Goal: Task Accomplishment & Management: Complete application form

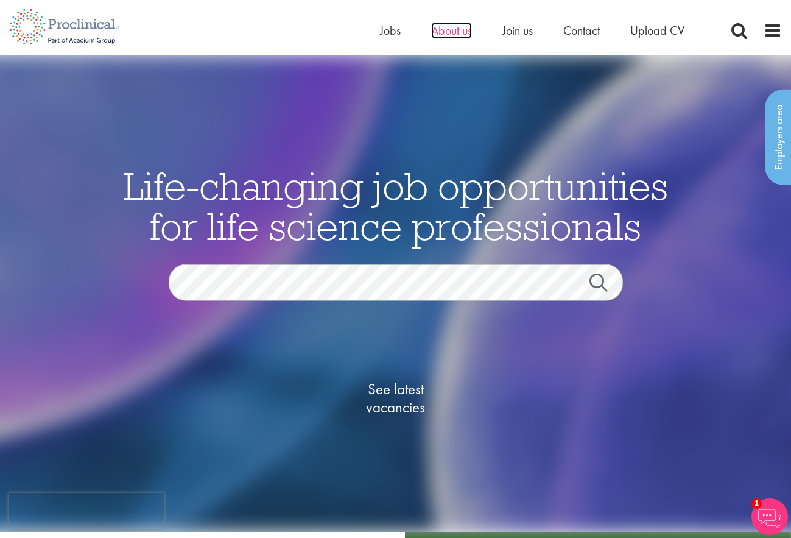
click at [454, 32] on span "About us" at bounding box center [451, 31] width 41 height 16
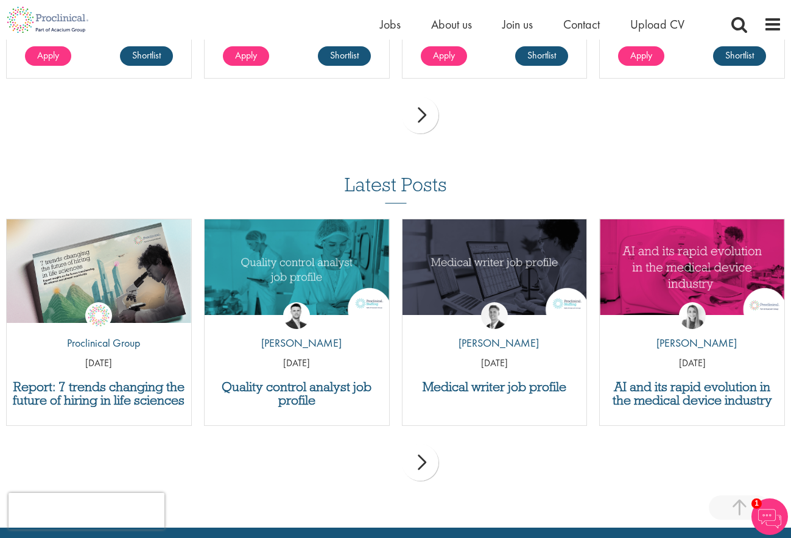
scroll to position [2113, 0]
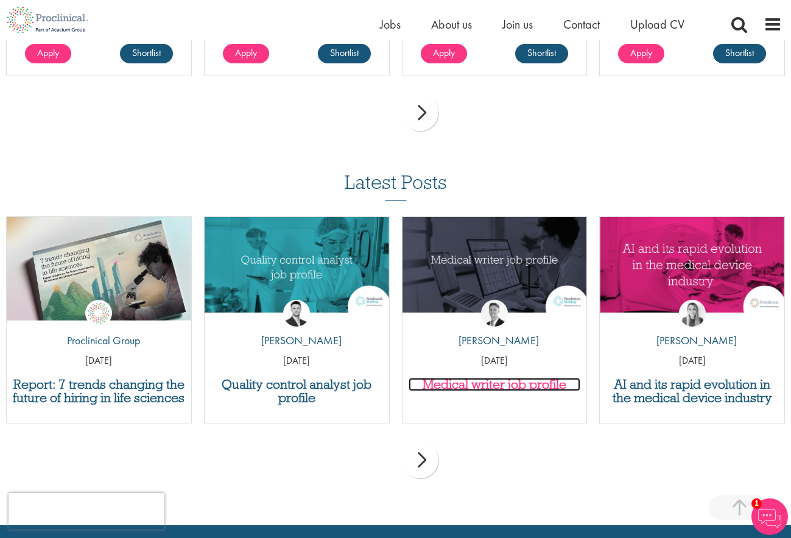
click at [502, 384] on h3 "Medical writer job profile" at bounding box center [495, 384] width 172 height 13
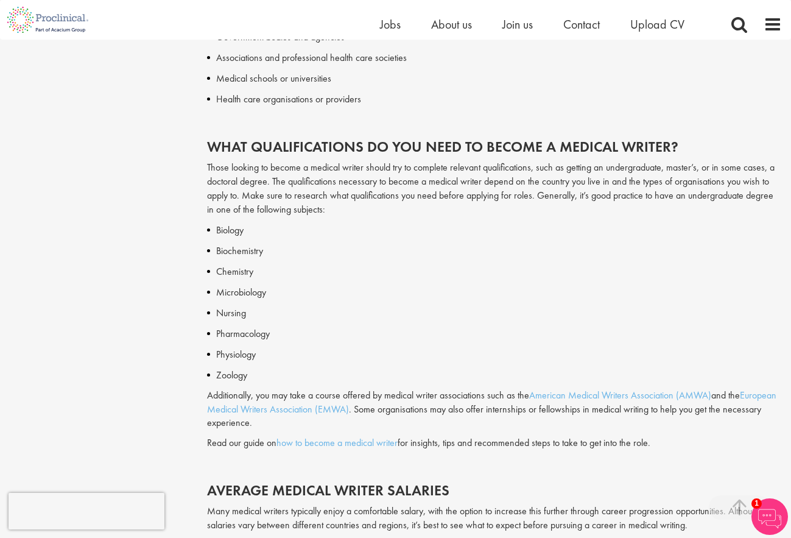
scroll to position [1284, 0]
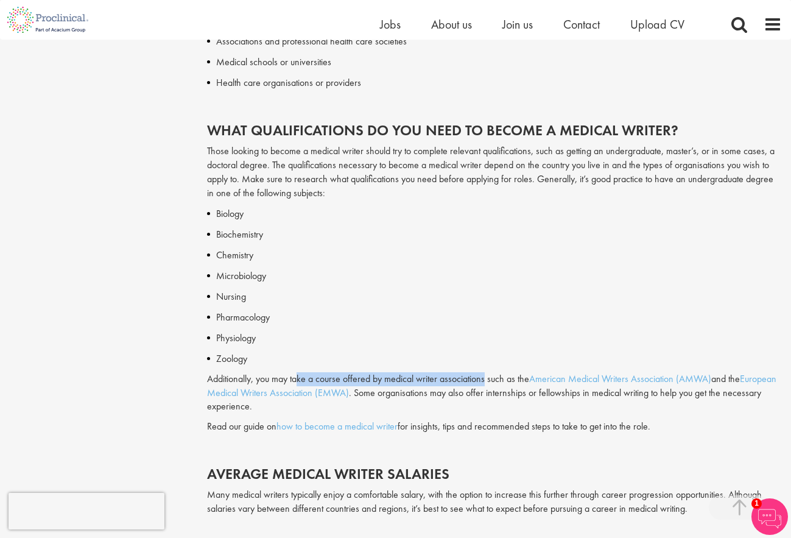
drag, startPoint x: 299, startPoint y: 377, endPoint x: 488, endPoint y: 376, distance: 188.8
click at [488, 376] on p "Additionally, you may take a course offered by medical writer associations such…" at bounding box center [494, 393] width 575 height 42
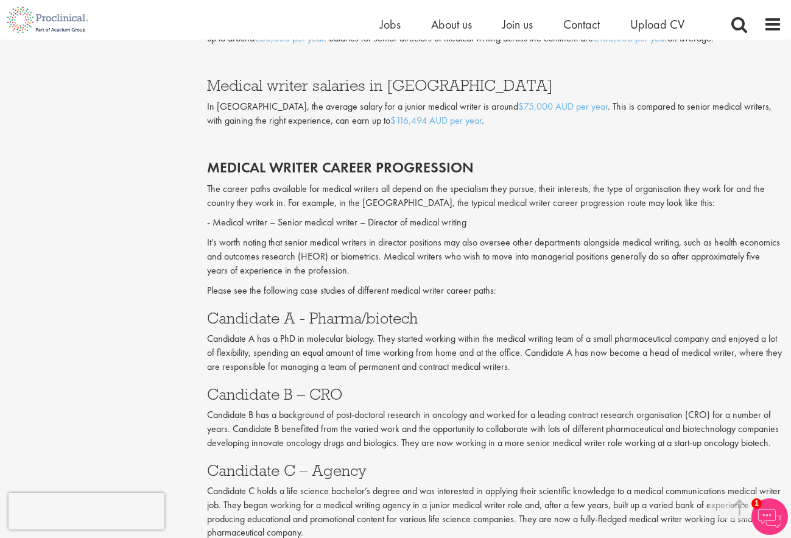
scroll to position [2021, 0]
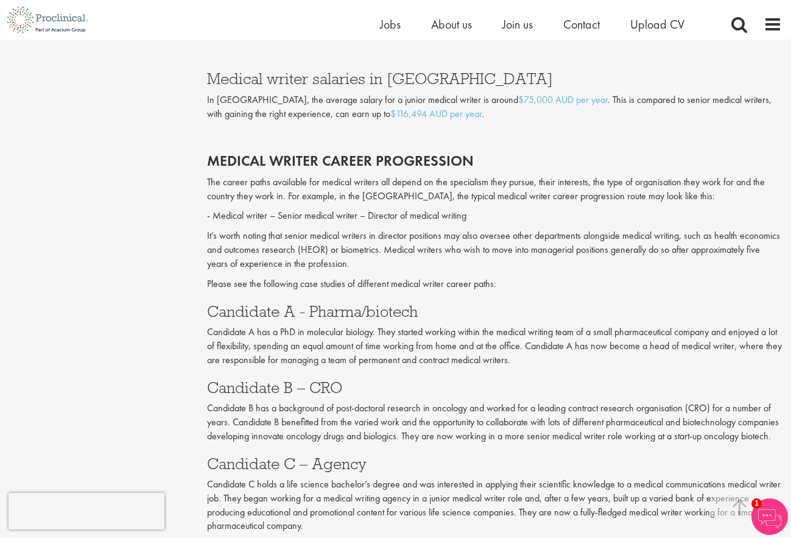
drag, startPoint x: 388, startPoint y: 348, endPoint x: 729, endPoint y: 342, distance: 341.6
click at [761, 360] on p "Candidate A has a PhD in molecular biology. They started working within the med…" at bounding box center [494, 346] width 575 height 42
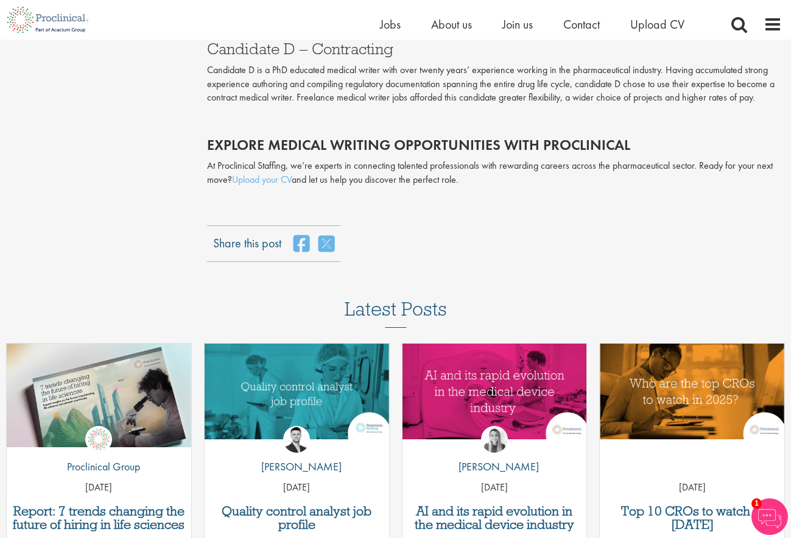
scroll to position [2555, 0]
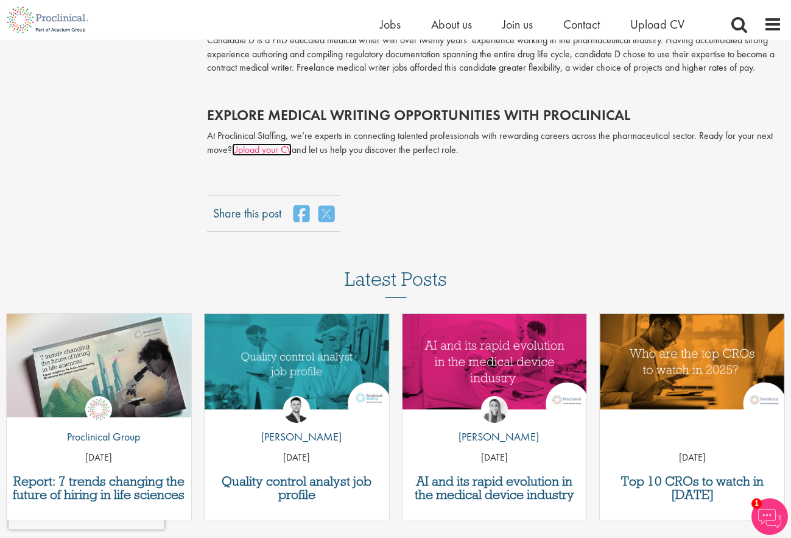
click at [259, 156] on link "Upload your CV" at bounding box center [262, 149] width 60 height 13
click at [508, 23] on span "Join us" at bounding box center [517, 24] width 30 height 16
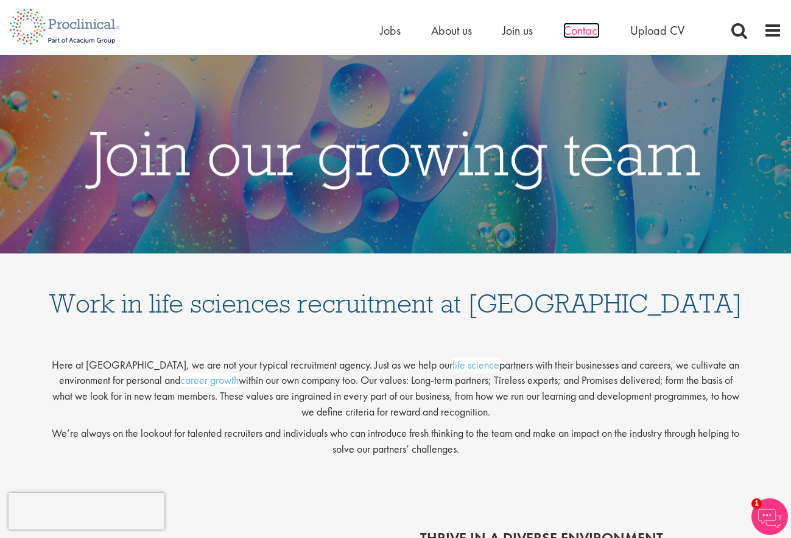
click at [578, 29] on span "Contact" at bounding box center [581, 31] width 37 height 16
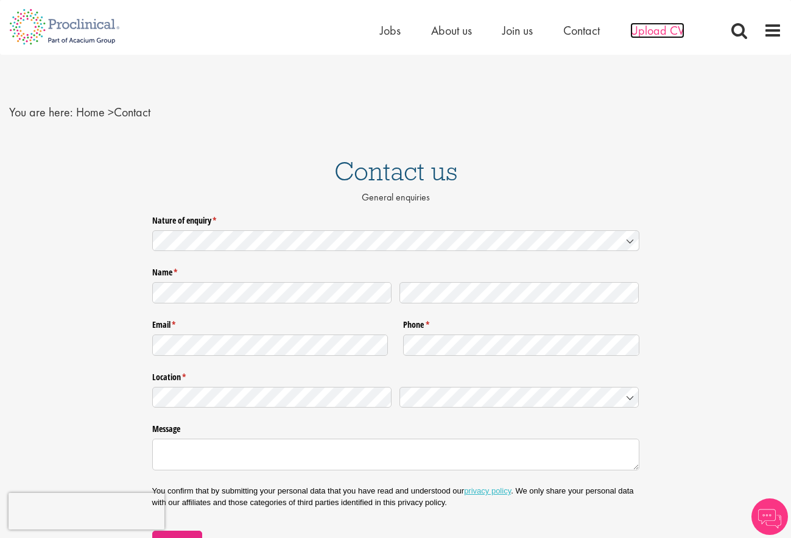
click at [661, 30] on span "Upload CV" at bounding box center [657, 31] width 54 height 16
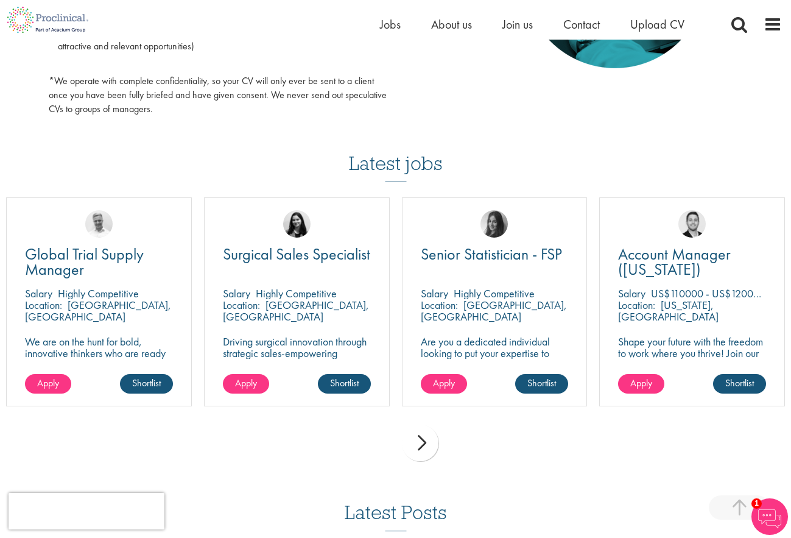
scroll to position [765, 0]
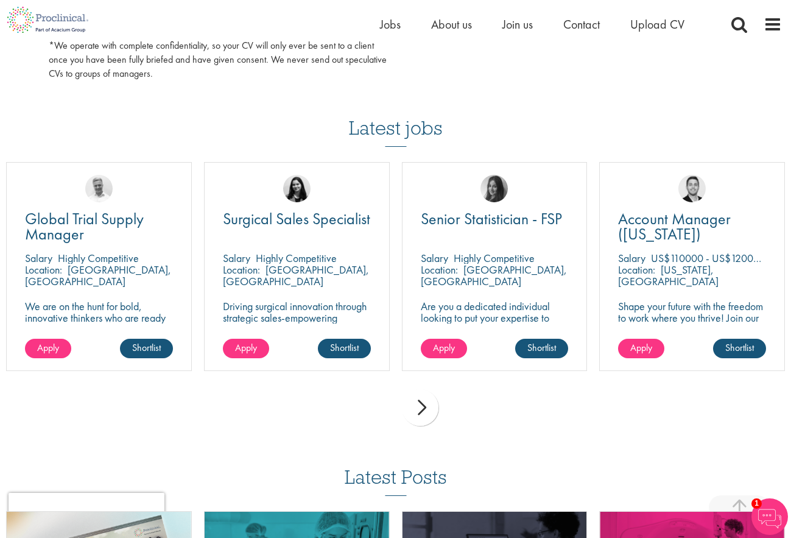
click at [427, 407] on div "next" at bounding box center [420, 407] width 37 height 37
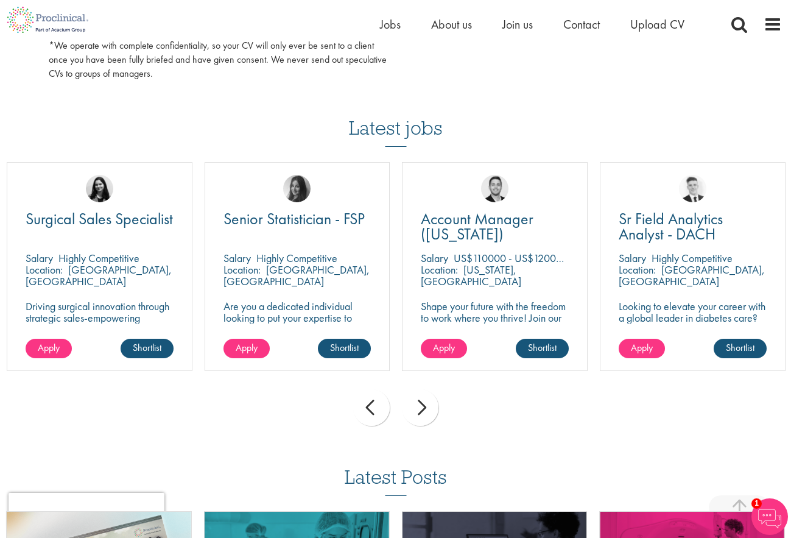
click at [427, 407] on div "next" at bounding box center [420, 407] width 37 height 37
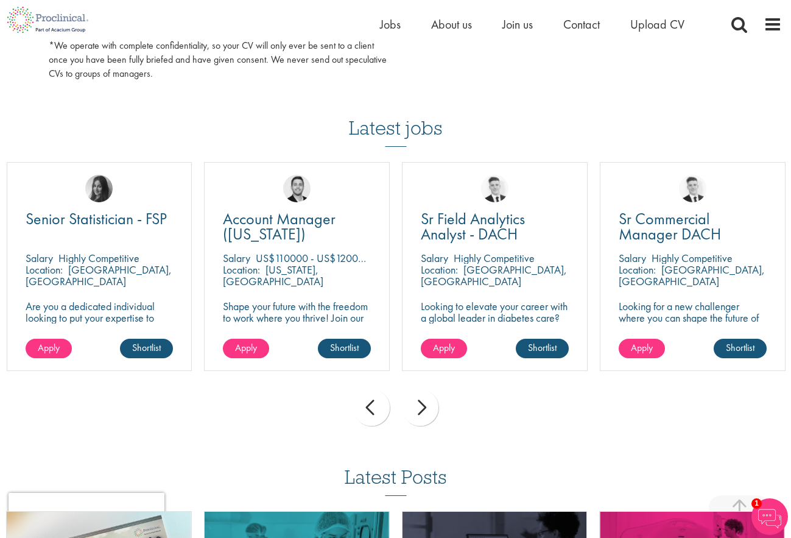
click at [427, 407] on div "next" at bounding box center [420, 407] width 37 height 37
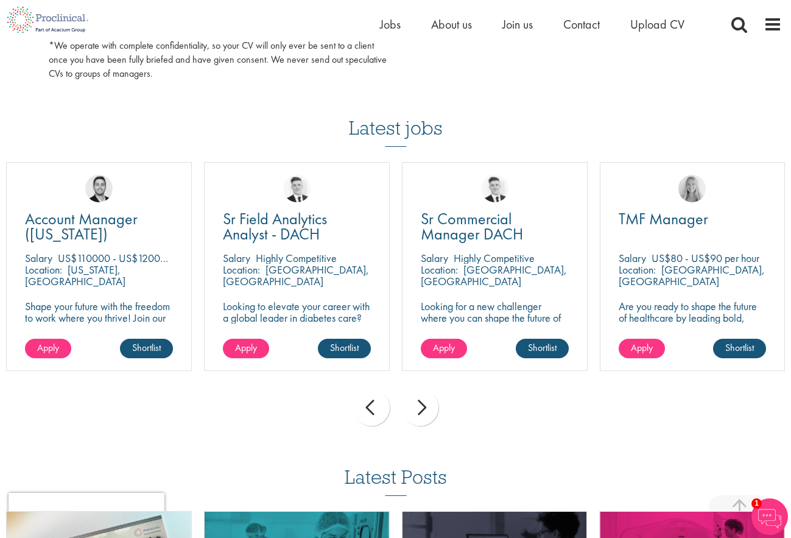
click at [427, 407] on div "next" at bounding box center [420, 407] width 37 height 37
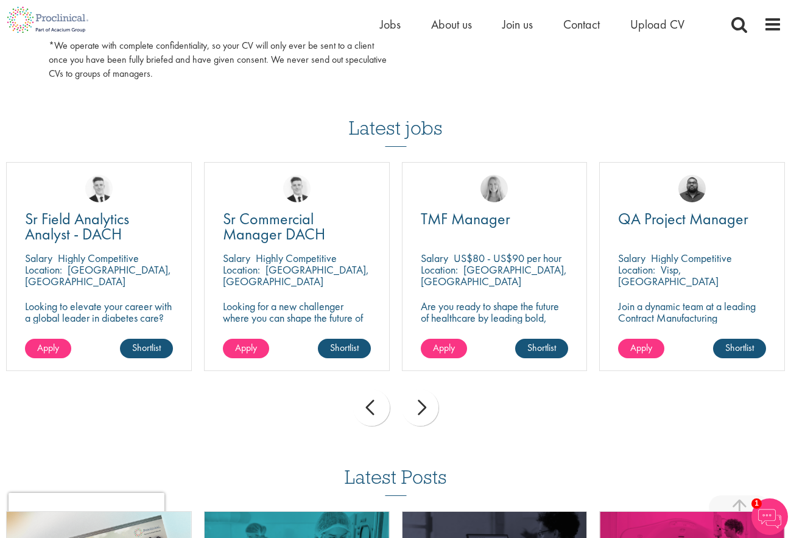
click at [427, 407] on div "next" at bounding box center [420, 407] width 37 height 37
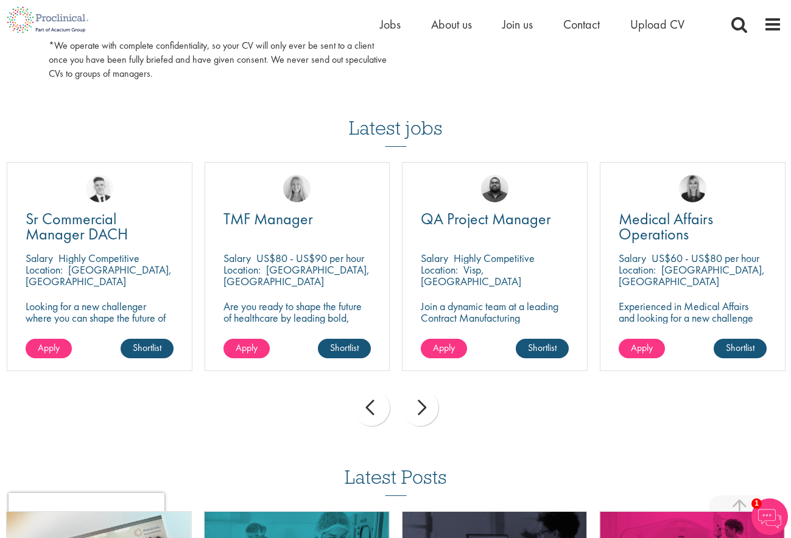
click at [427, 407] on div "next" at bounding box center [420, 407] width 37 height 37
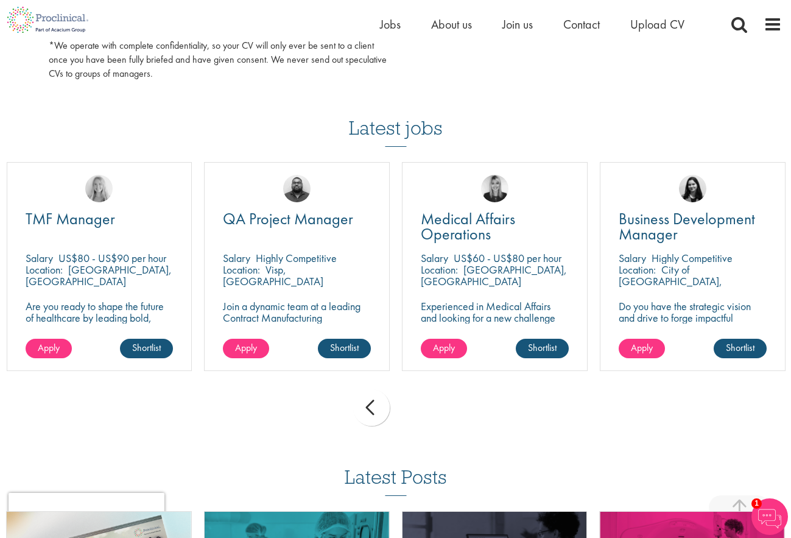
click at [427, 407] on div "prev next" at bounding box center [395, 409] width 791 height 53
click at [516, 430] on div "prev next" at bounding box center [395, 409] width 791 height 53
